Goal: Information Seeking & Learning: Learn about a topic

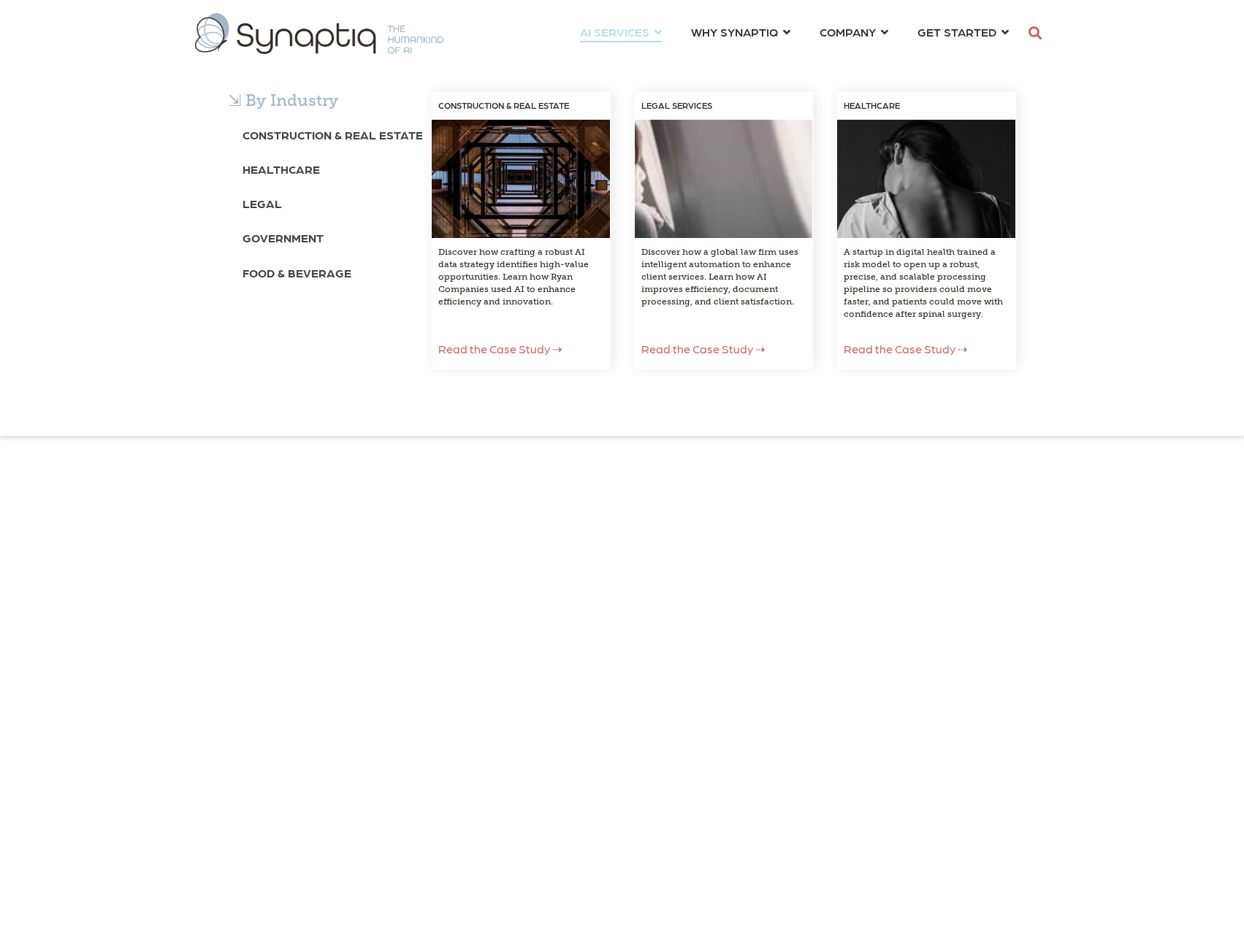
click at [641, 54] on div "⇲ By Industry Construction & Real Estate Healthcare Legal Government Food & Bev…" at bounding box center [622, 245] width 1244 height 381
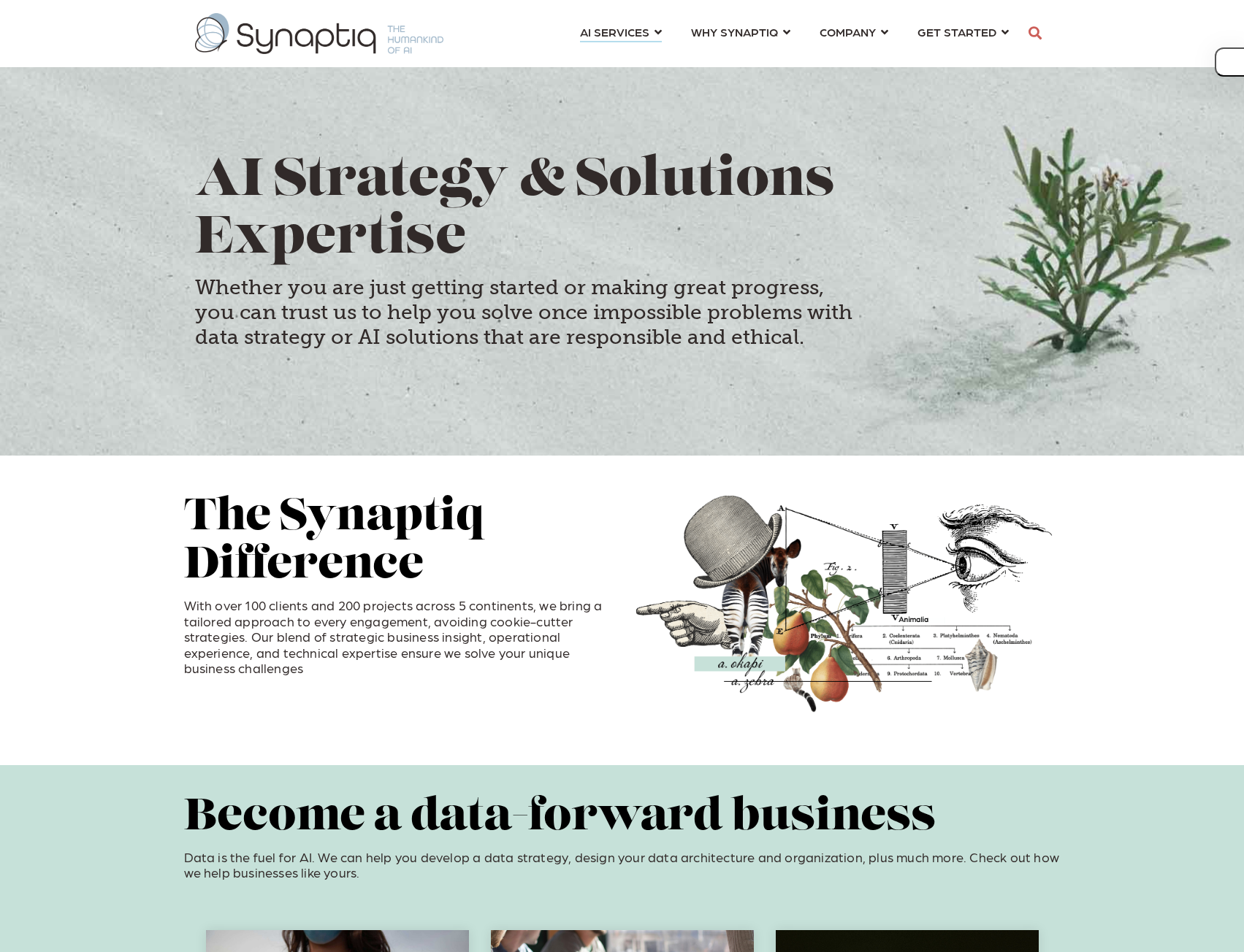
click at [454, 610] on p "With over 100 clients and 200 projects across 5 continents, we bring a tailored…" at bounding box center [398, 637] width 427 height 79
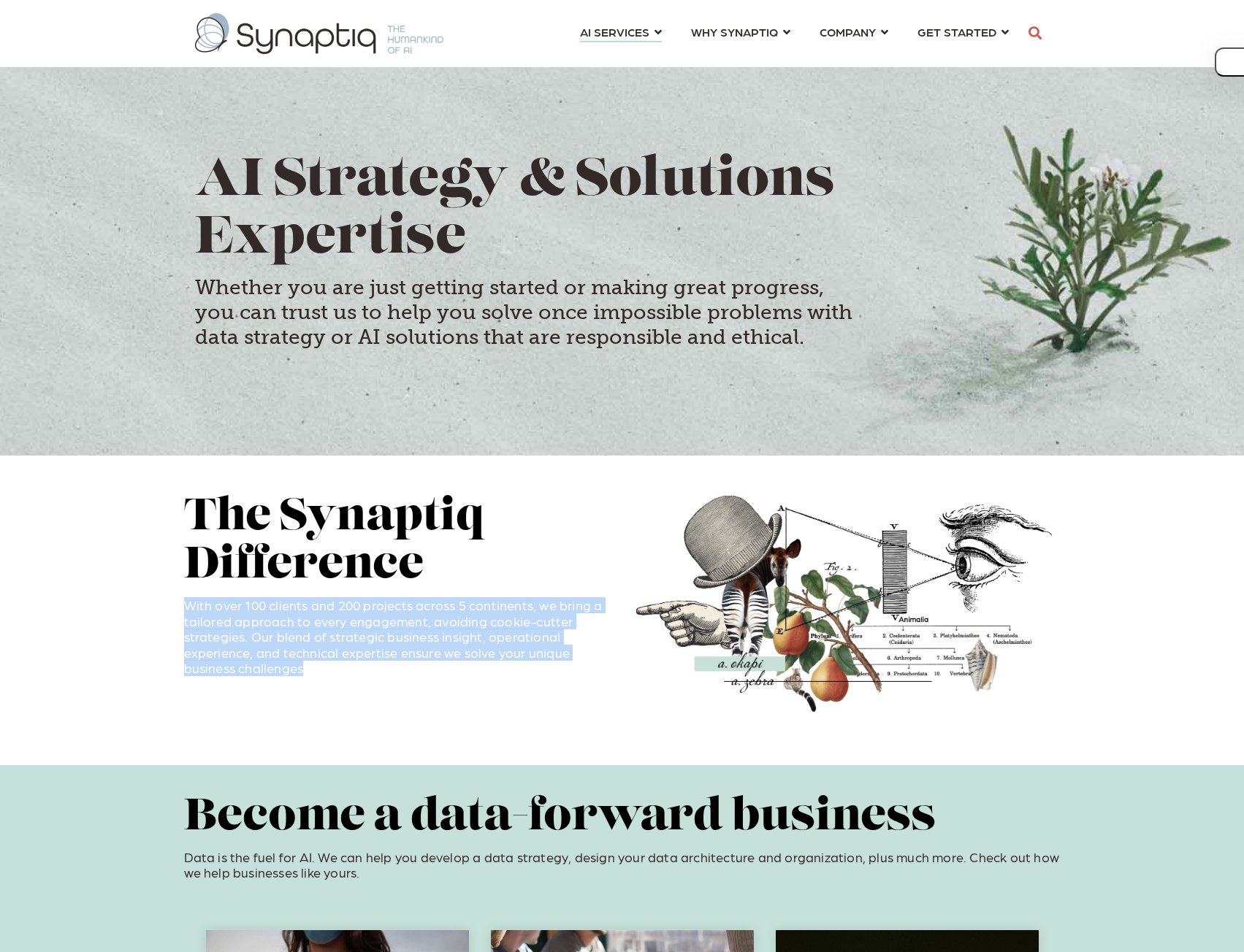
click at [454, 610] on p "With over 100 clients and 200 projects across 5 continents, we bring a tailored…" at bounding box center [398, 637] width 427 height 79
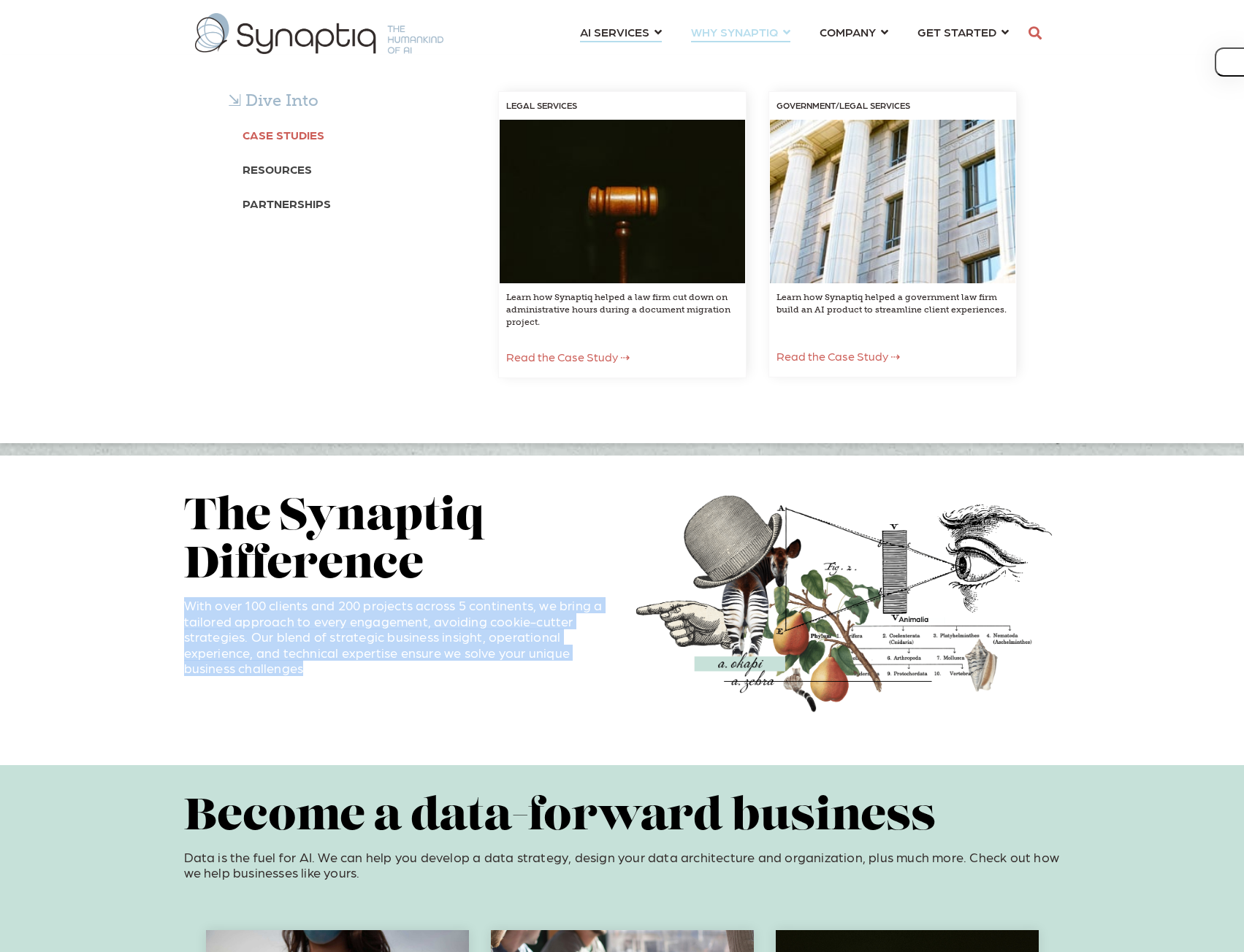
click at [266, 140] on b "Case Studies" at bounding box center [283, 134] width 82 height 14
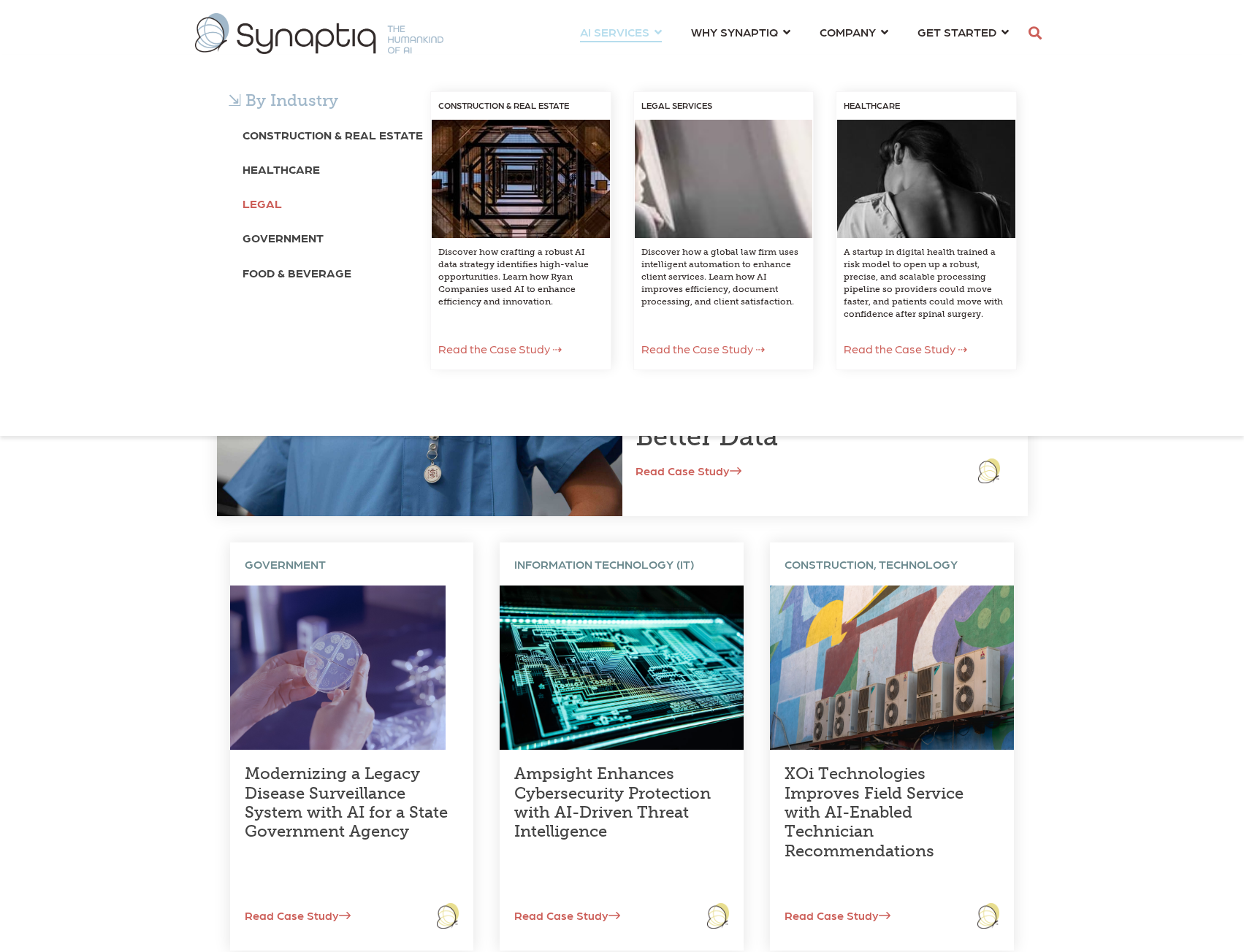
click at [254, 207] on b "Legal" at bounding box center [262, 203] width 40 height 14
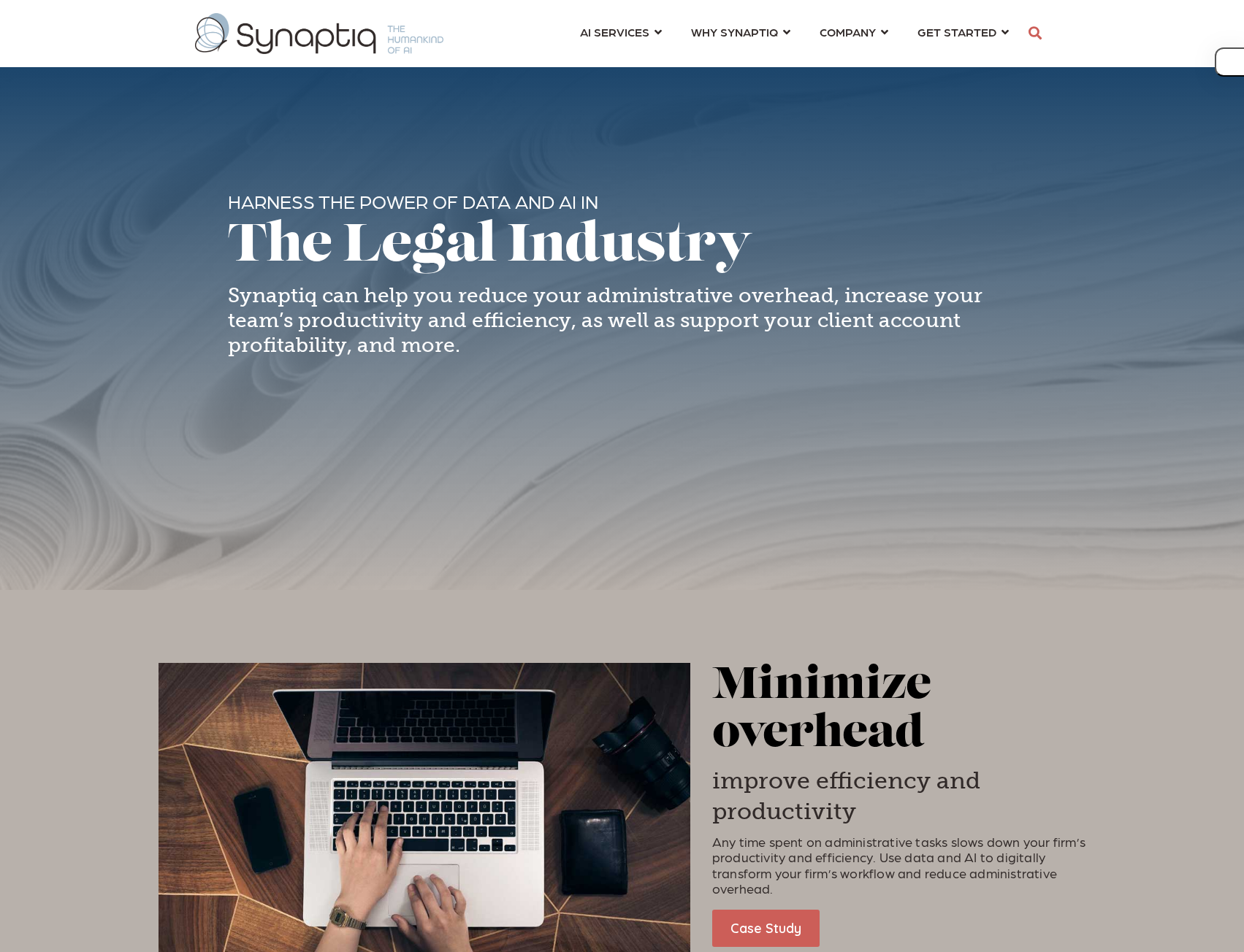
click at [383, 300] on h4 "Synaptiq can help you reduce your administrative overhead, increase your team’s…" at bounding box center [623, 320] width 789 height 74
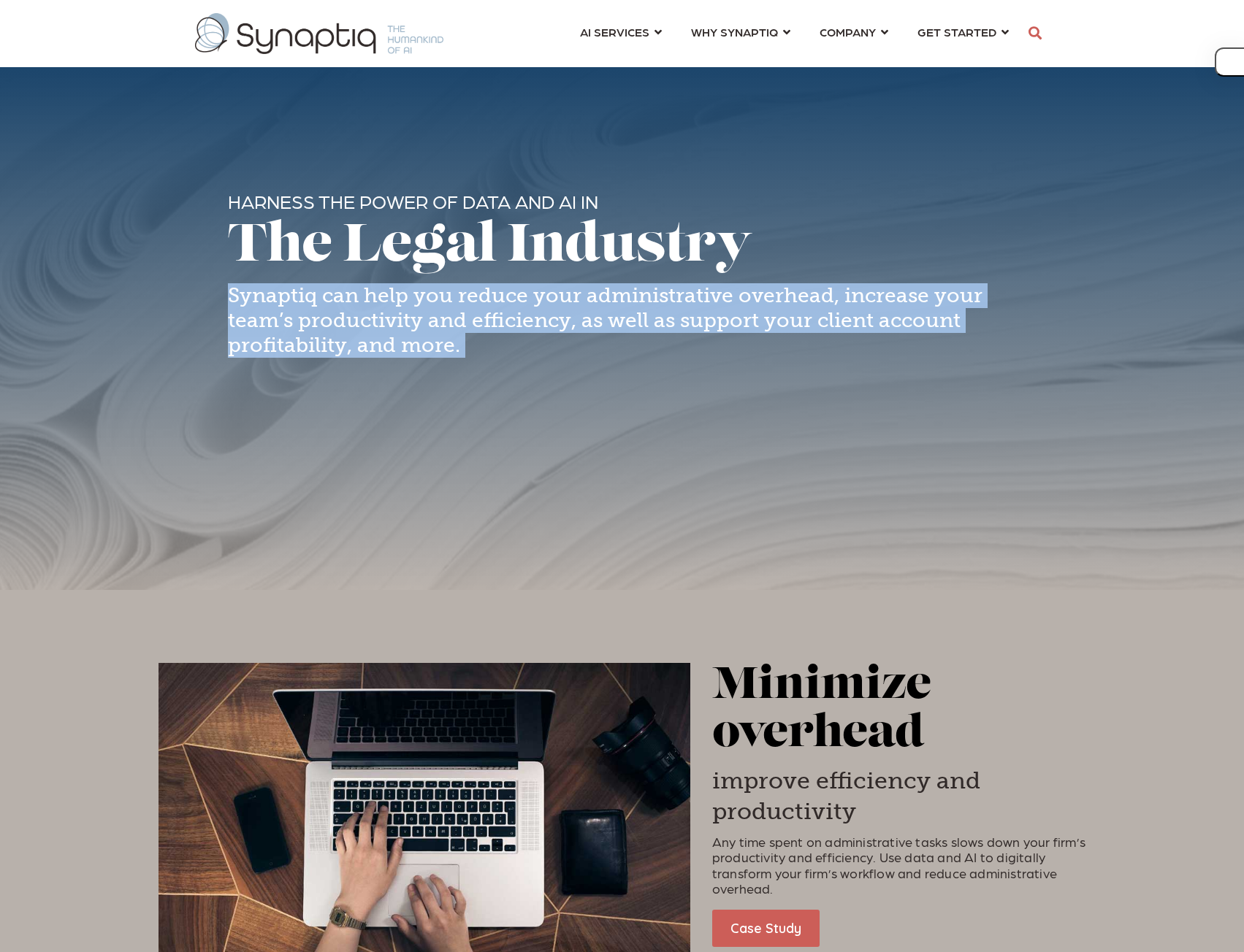
click at [383, 300] on h4 "Synaptiq can help you reduce your administrative overhead, increase your team’s…" at bounding box center [623, 320] width 789 height 74
click at [359, 299] on h4 "Synaptiq can help you reduce your administrative overhead, increase your team’s…" at bounding box center [623, 320] width 789 height 74
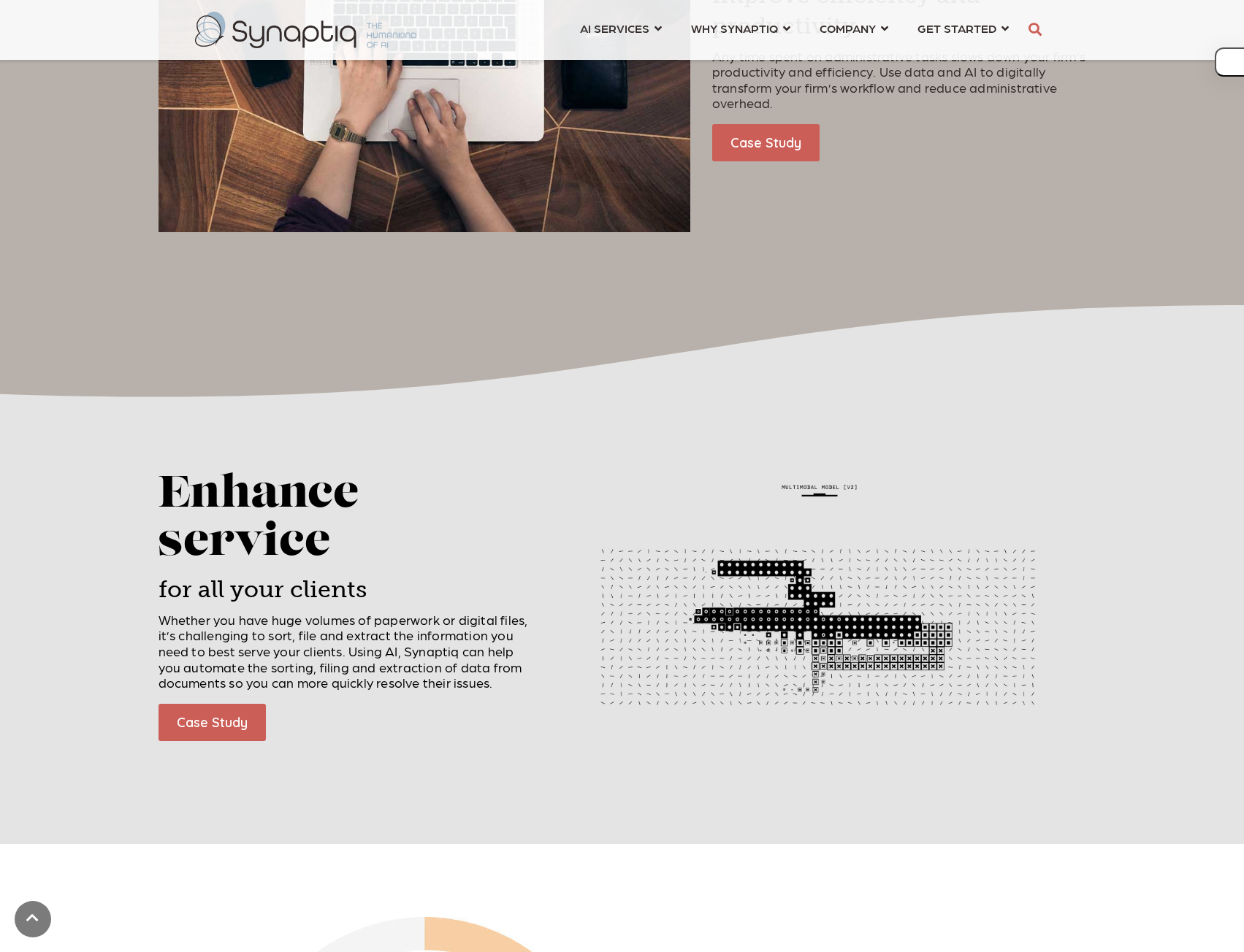
scroll to position [949, 0]
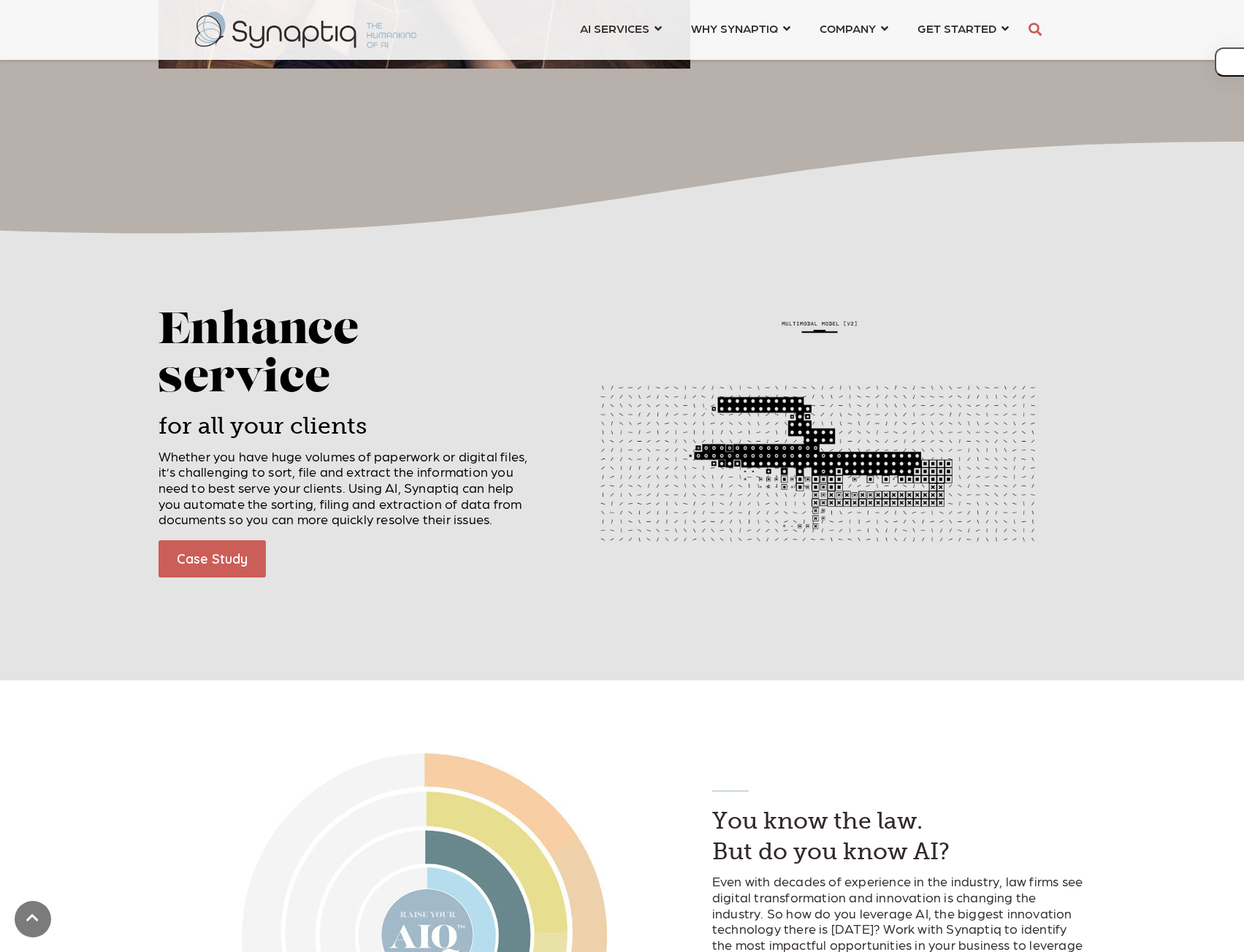
click at [360, 459] on span "Whether you have huge volumes of paperwork or digital files, it’s challenging t…" at bounding box center [342, 487] width 369 height 78
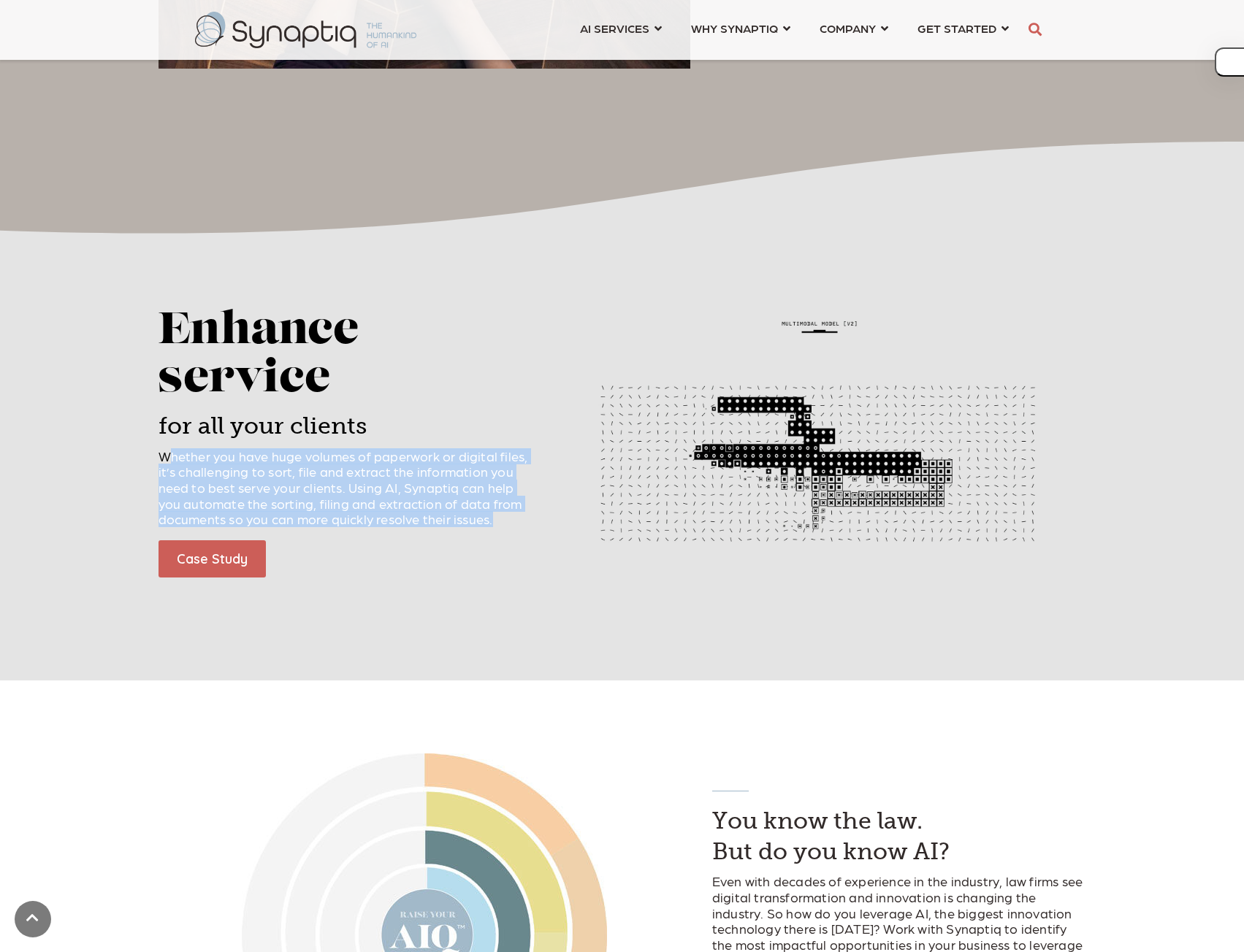
click at [360, 460] on span "Whether you have huge volumes of paperwork or digital files, it’s challenging t…" at bounding box center [342, 487] width 369 height 78
click at [366, 462] on span "Whether you have huge volumes of paperwork or digital files, it’s challenging t…" at bounding box center [342, 487] width 369 height 78
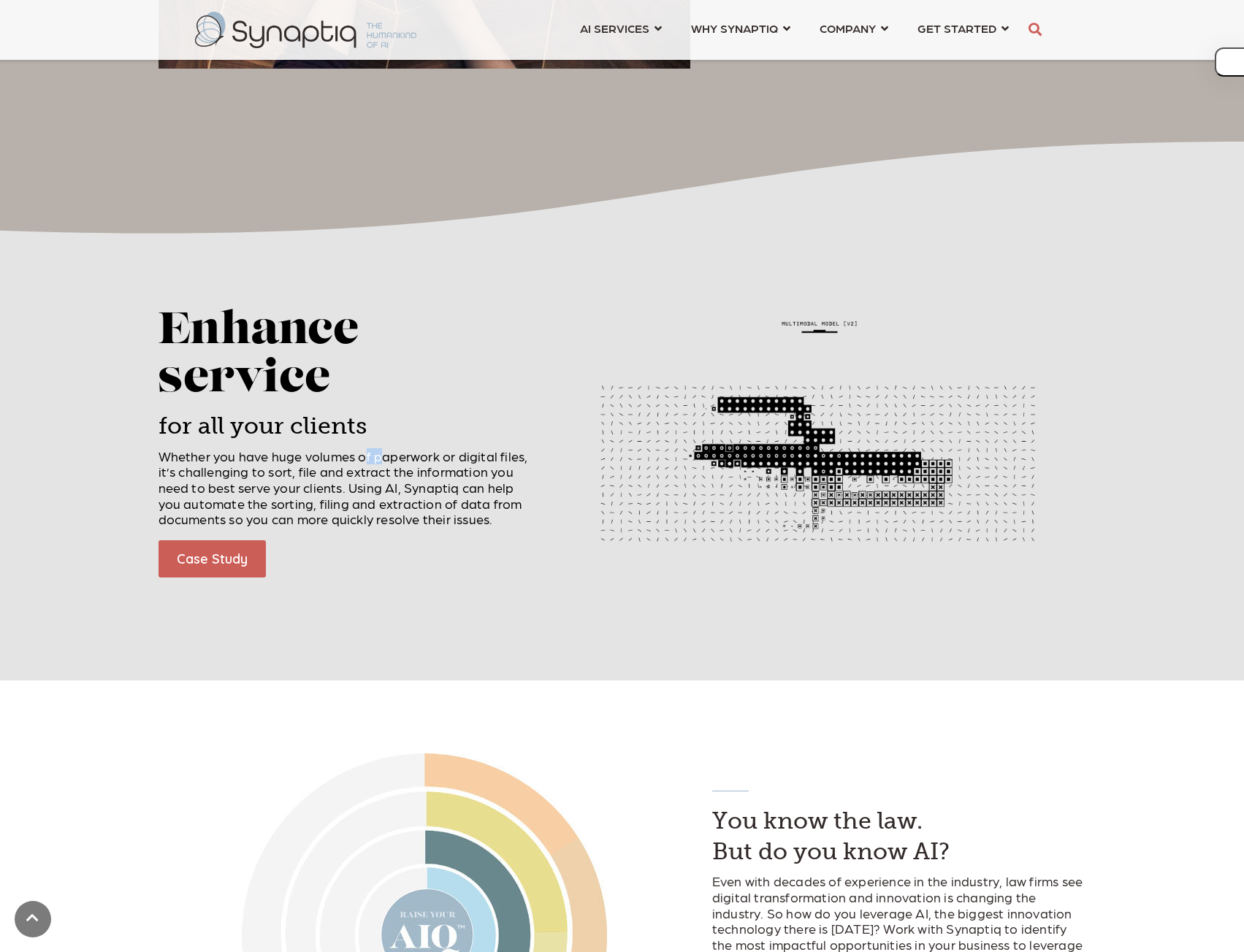
click at [366, 462] on span "Whether you have huge volumes of paperwork or digital files, it’s challenging t…" at bounding box center [342, 487] width 369 height 78
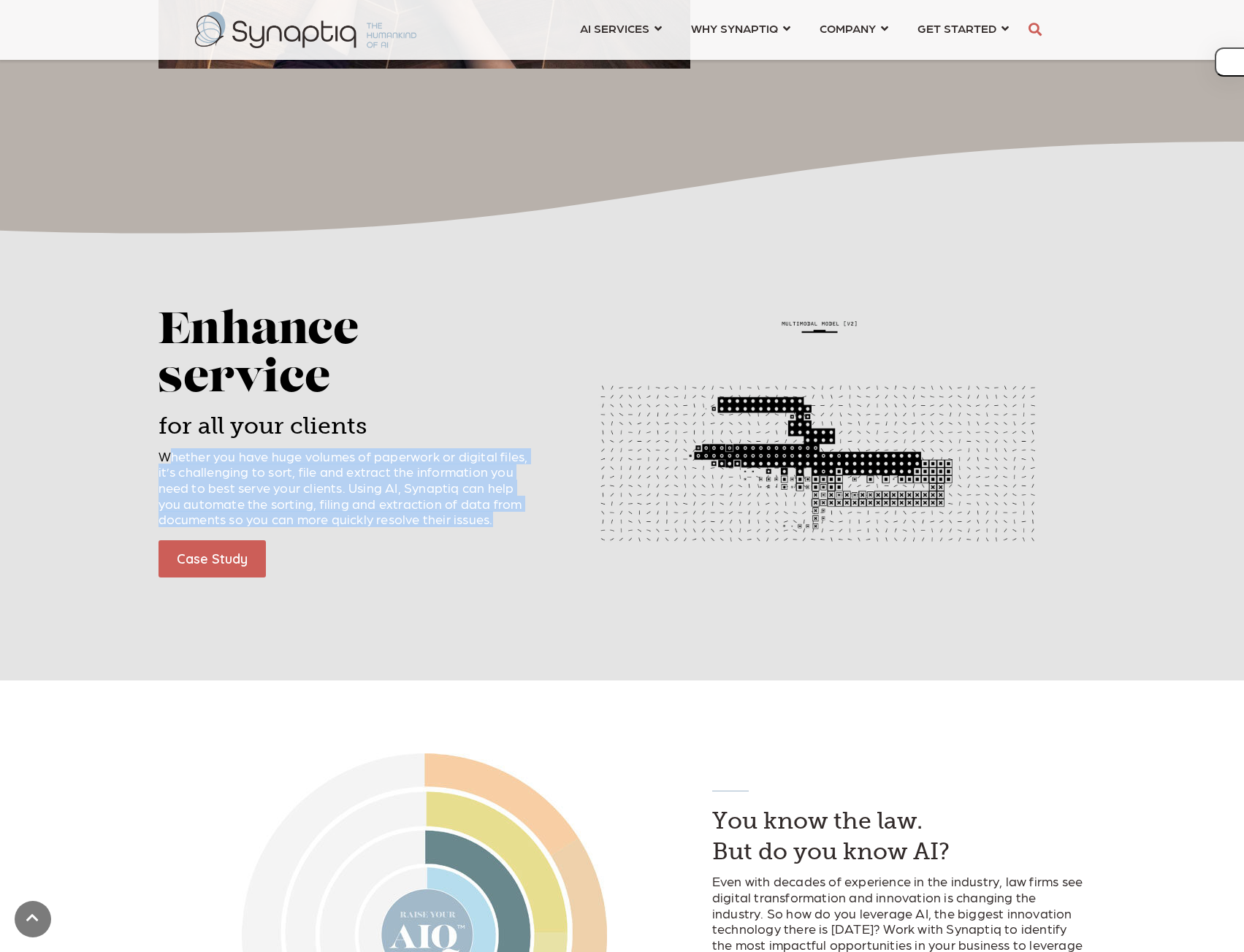
click at [366, 462] on span "Whether you have huge volumes of paperwork or digital files, it’s challenging t…" at bounding box center [342, 487] width 369 height 78
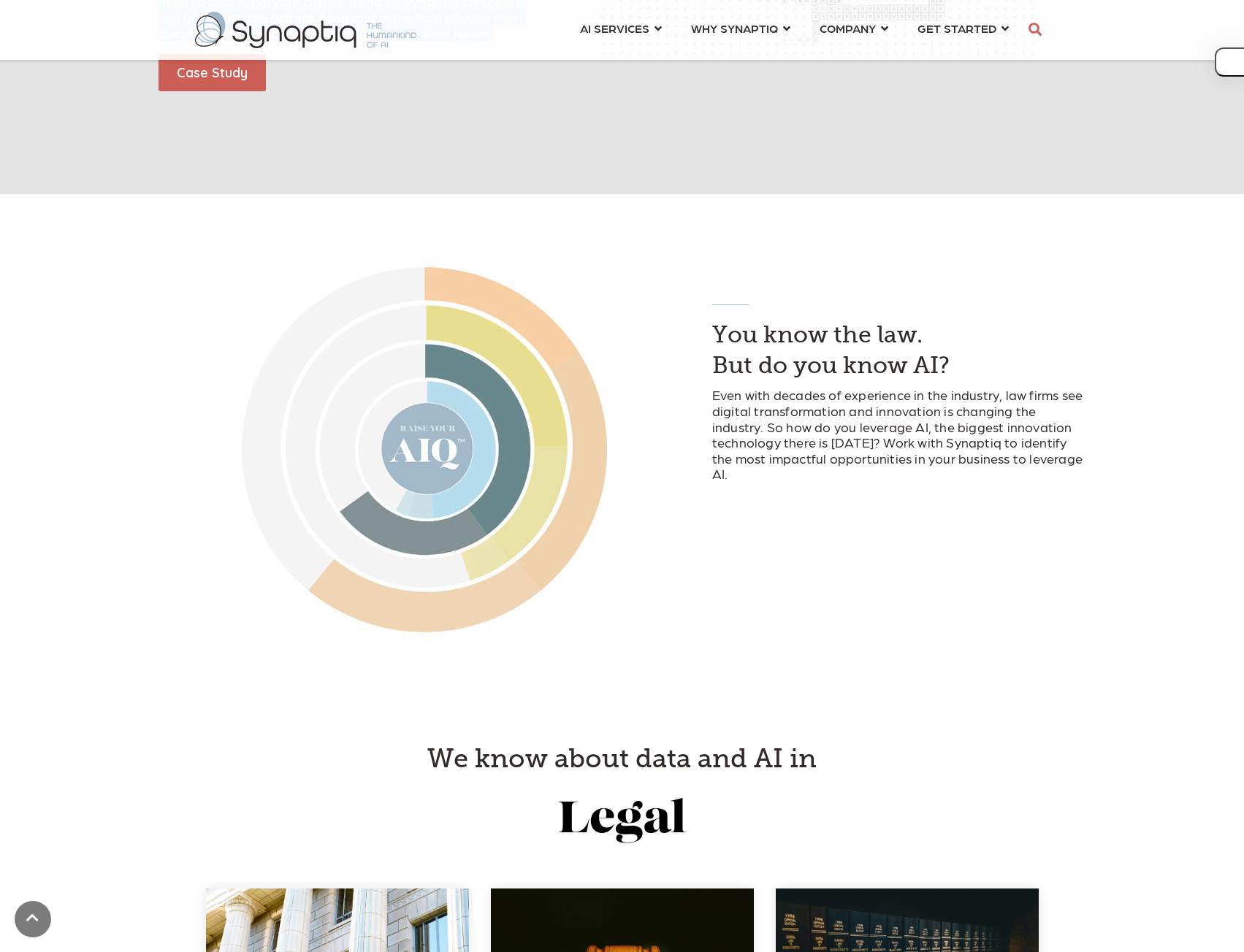
scroll to position [1460, 0]
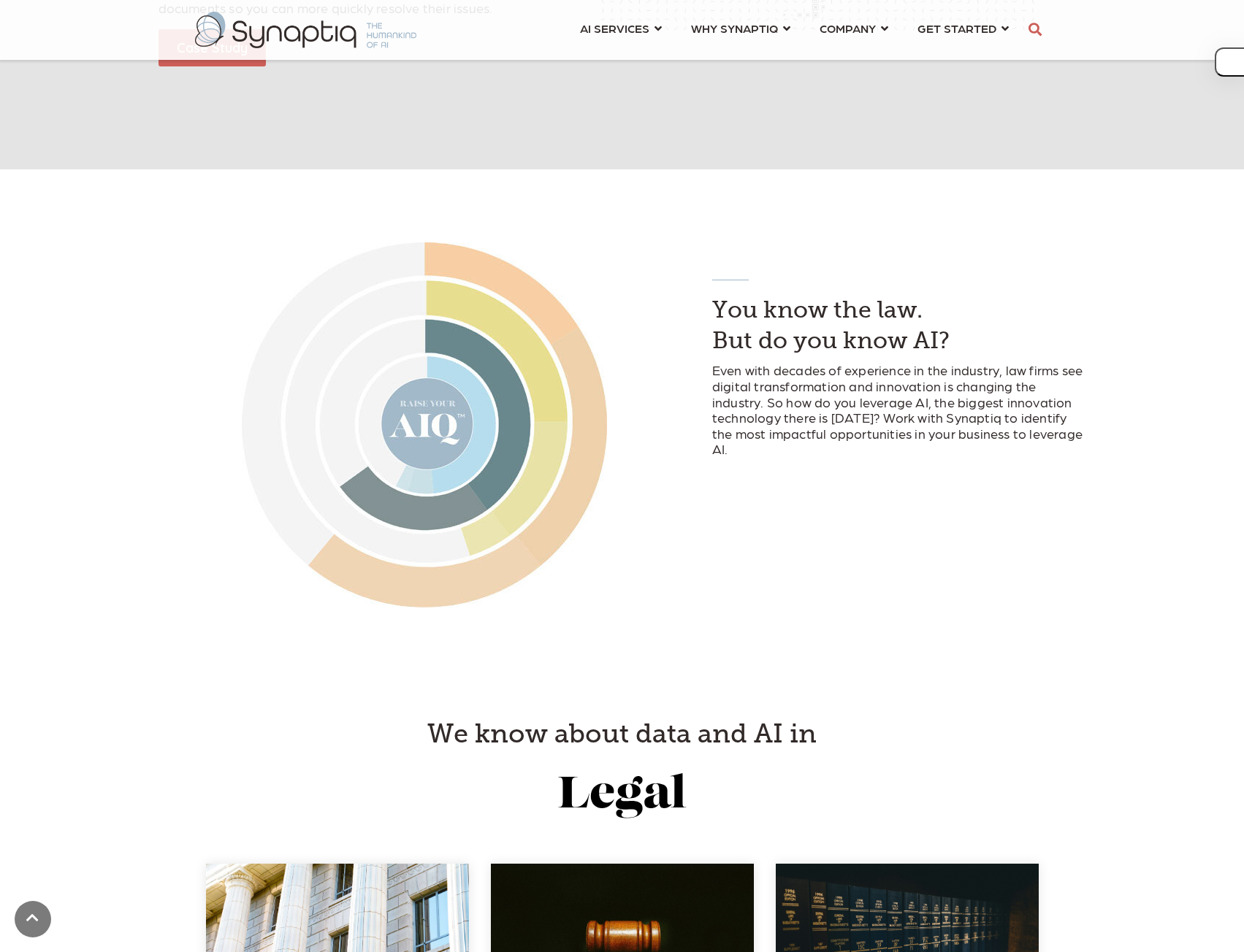
click at [937, 379] on p "Even with decades of experience in the industry, law firms see digital transfor…" at bounding box center [899, 409] width 374 height 95
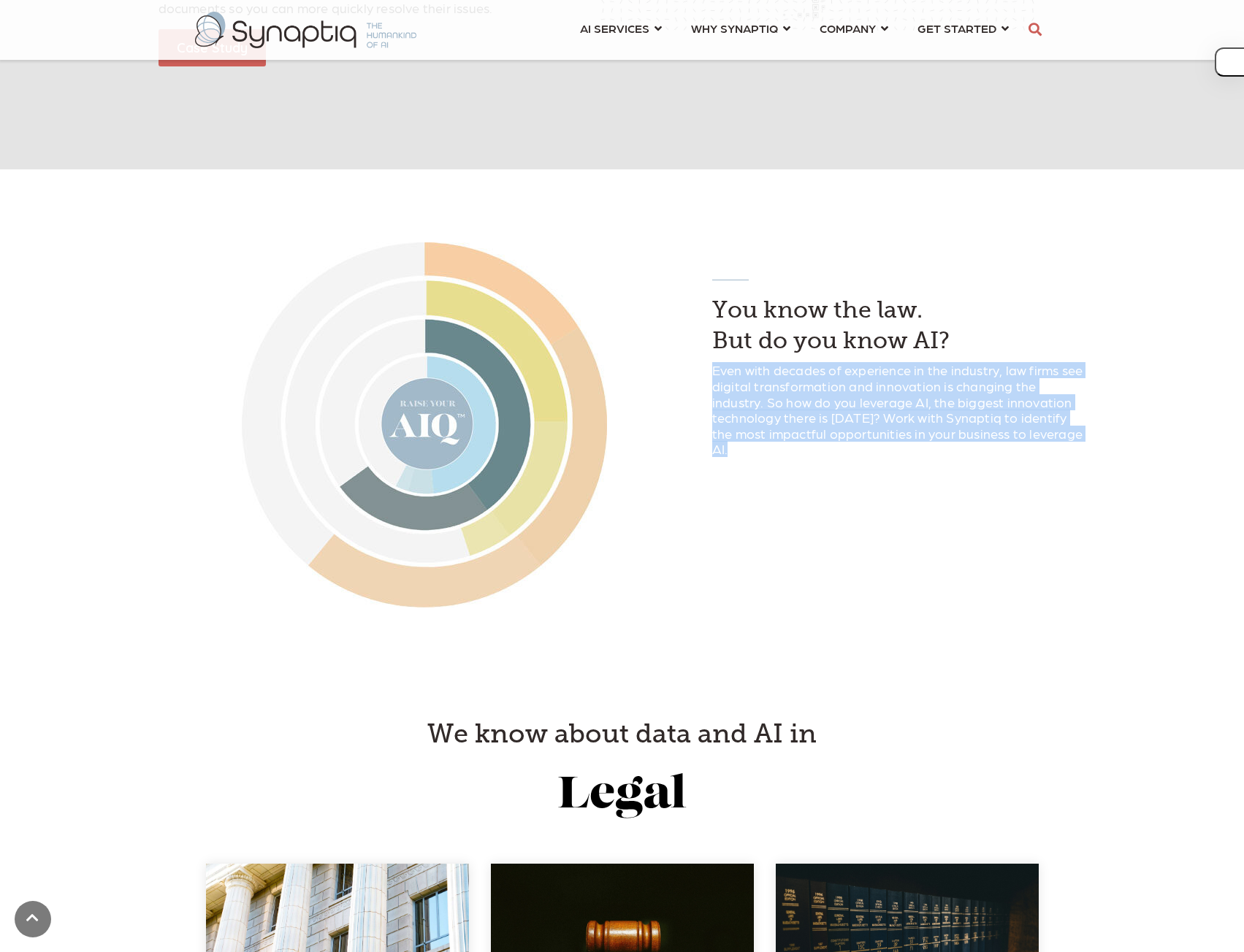
click at [937, 379] on p "Even with decades of experience in the industry, law firms see digital transfor…" at bounding box center [899, 409] width 374 height 95
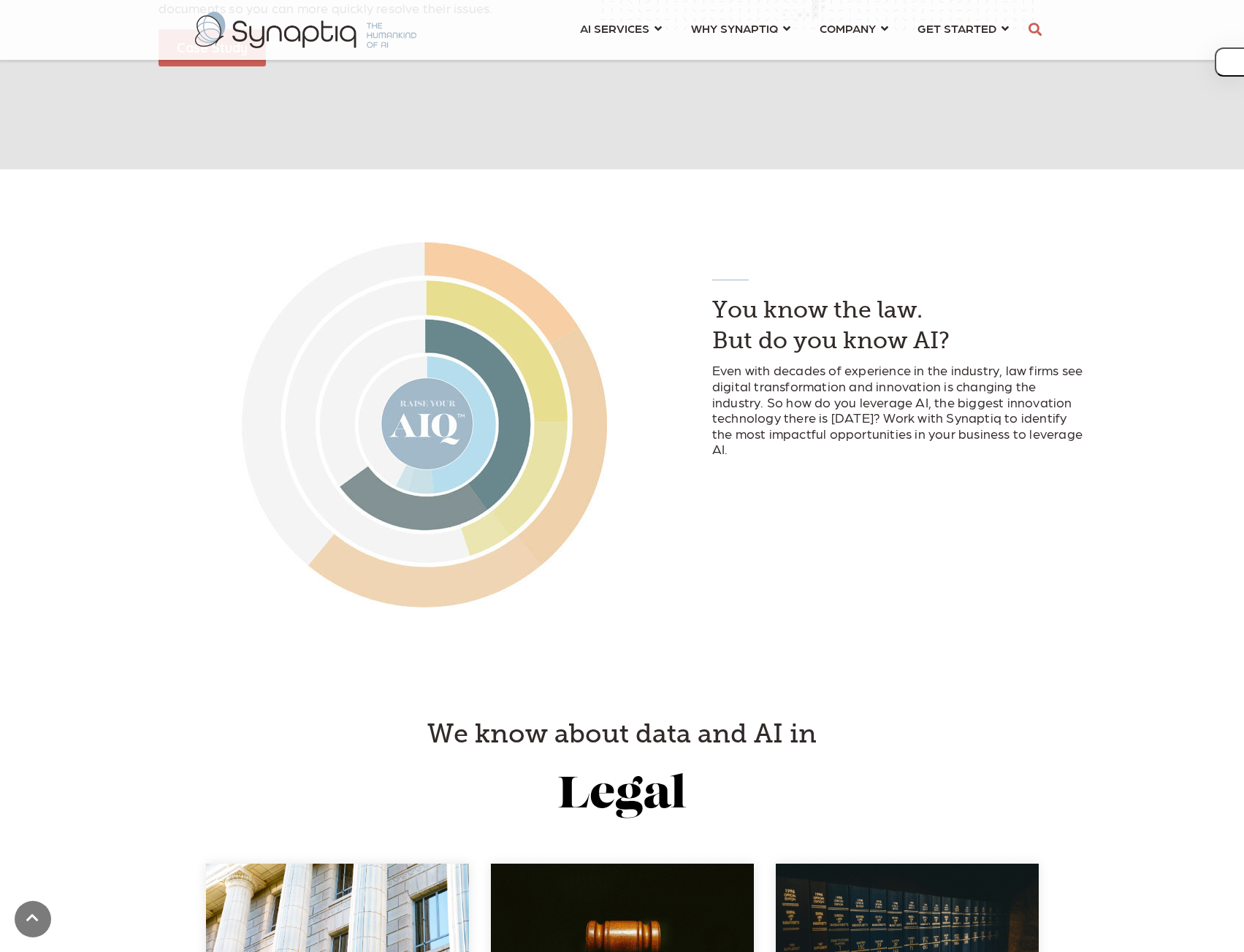
click at [864, 216] on div "You know the law. But do you know AI? Even with decades of experience in the in…" at bounding box center [622, 424] width 1244 height 511
